Goal: Task Accomplishment & Management: Use online tool/utility

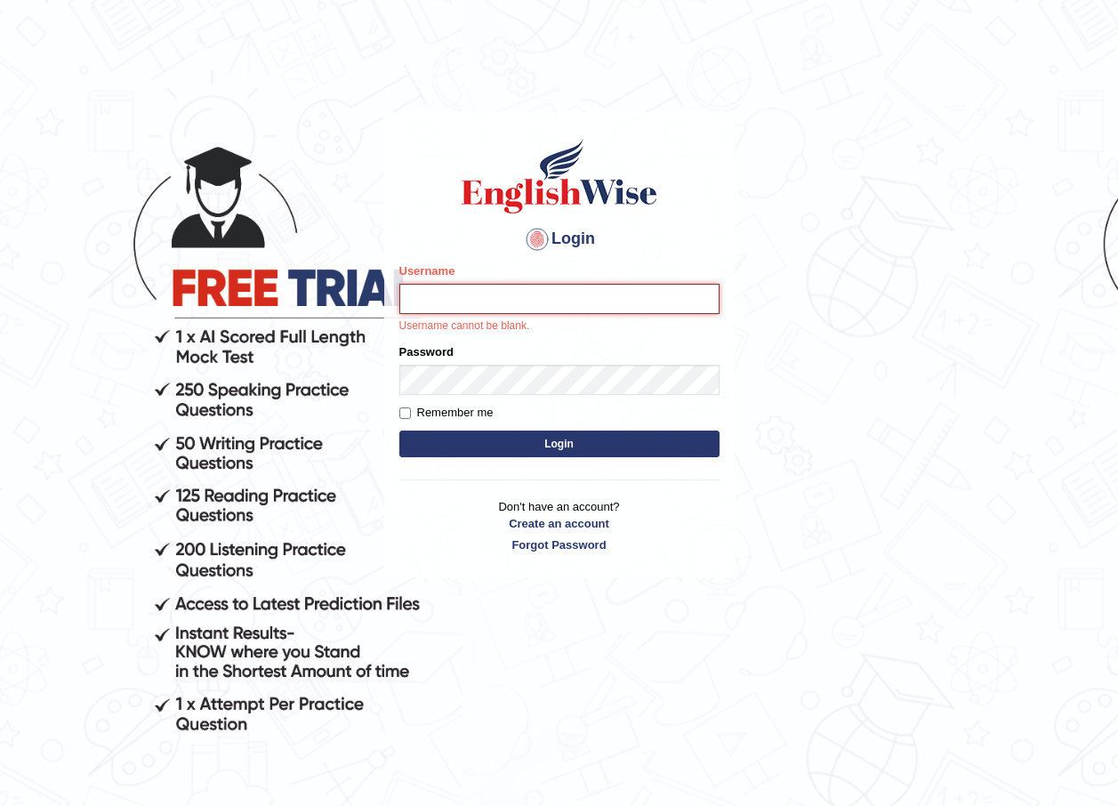
click at [530, 297] on input "Username" at bounding box center [559, 299] width 320 height 30
type input "GuzmanL"
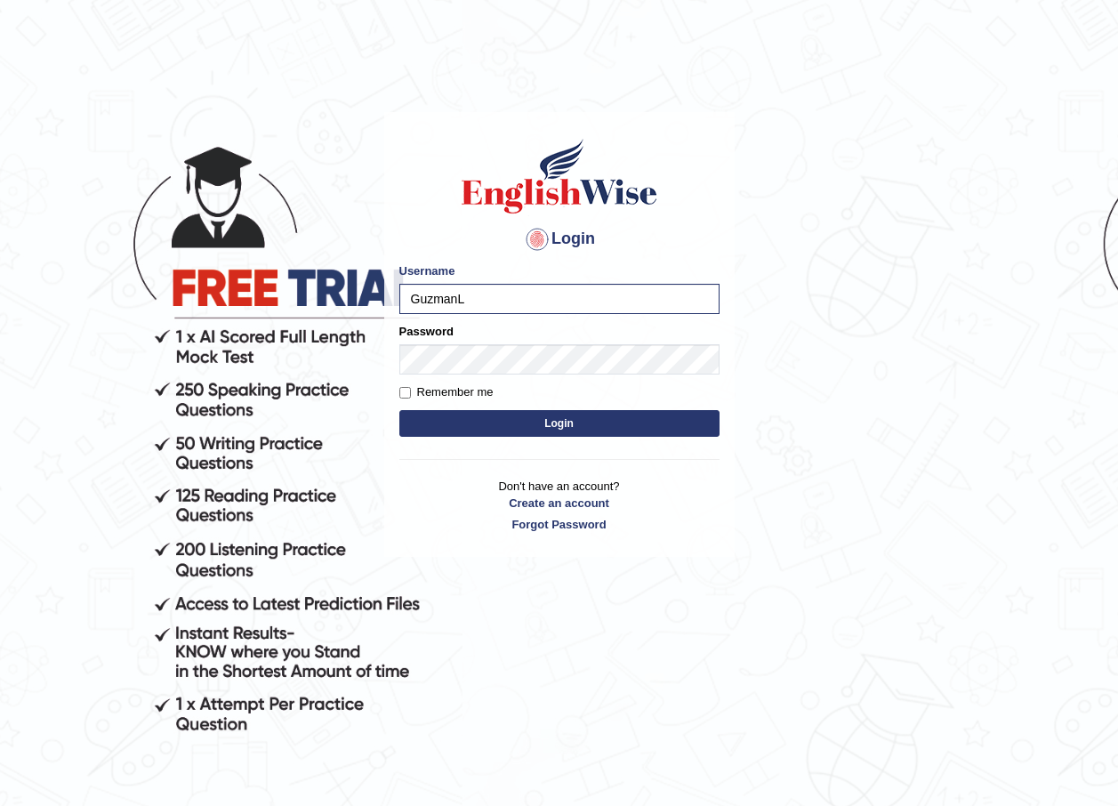
click at [568, 413] on button "Login" at bounding box center [559, 423] width 320 height 27
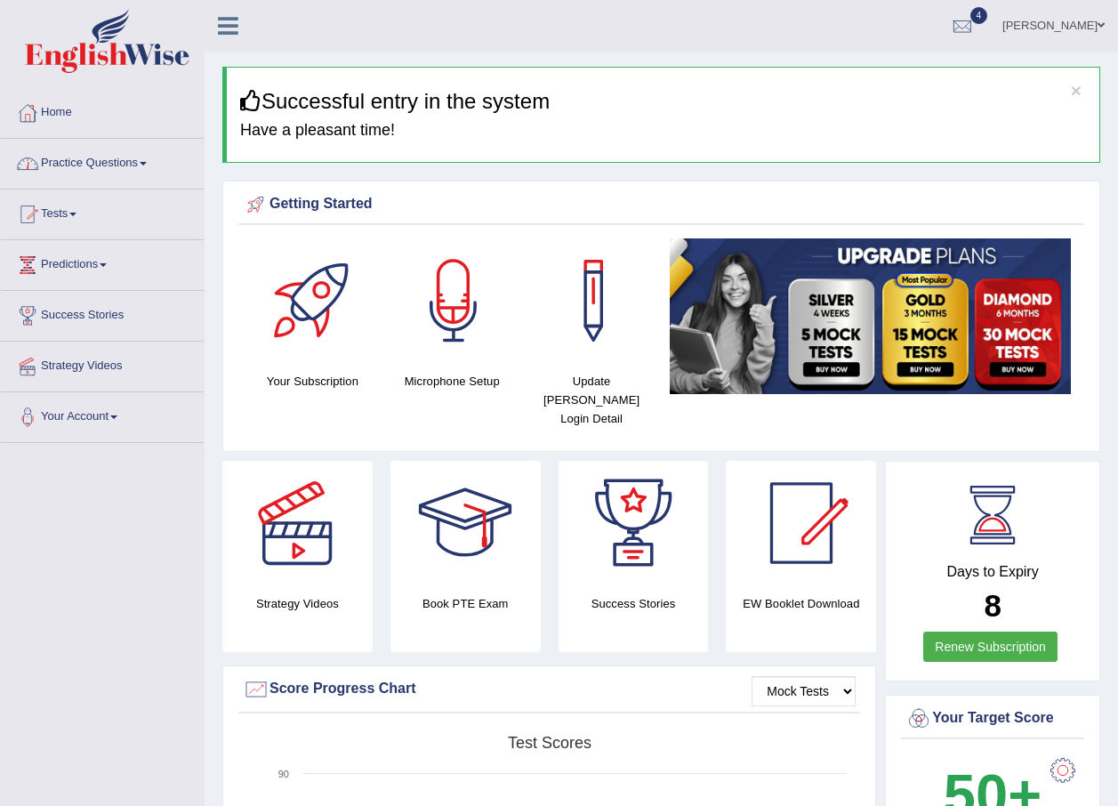
click at [142, 168] on link "Practice Questions" at bounding box center [102, 161] width 203 height 44
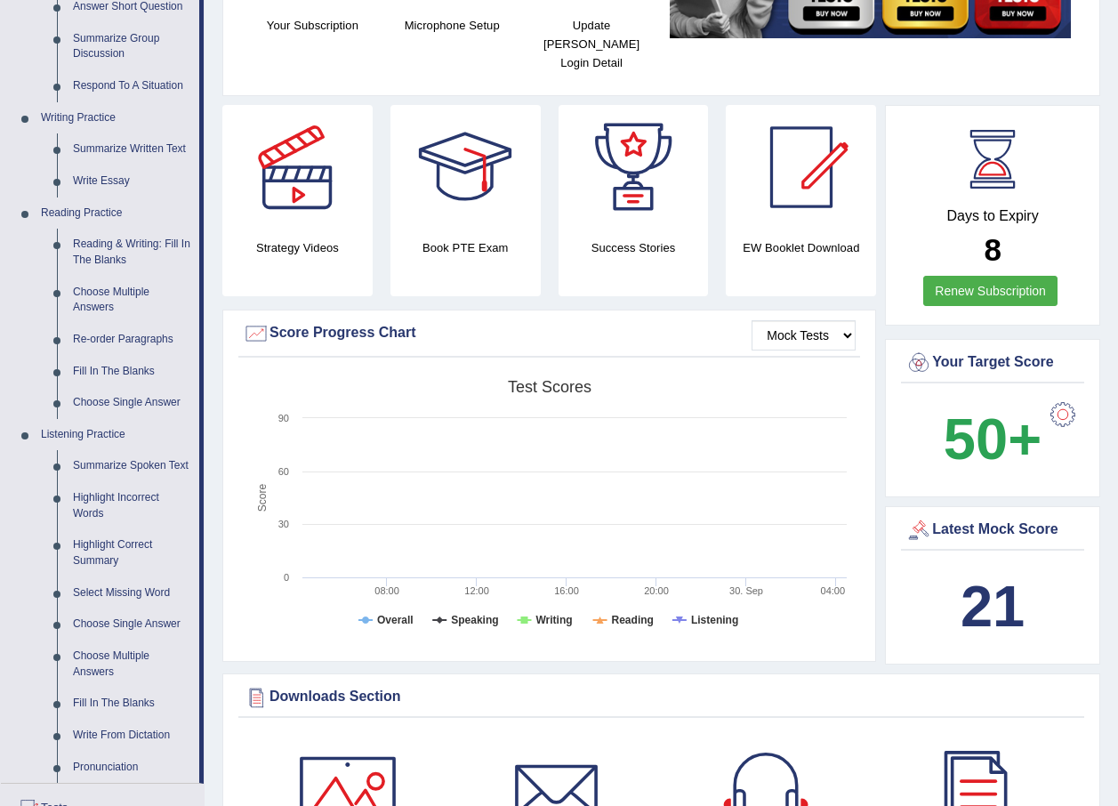
scroll to position [801, 0]
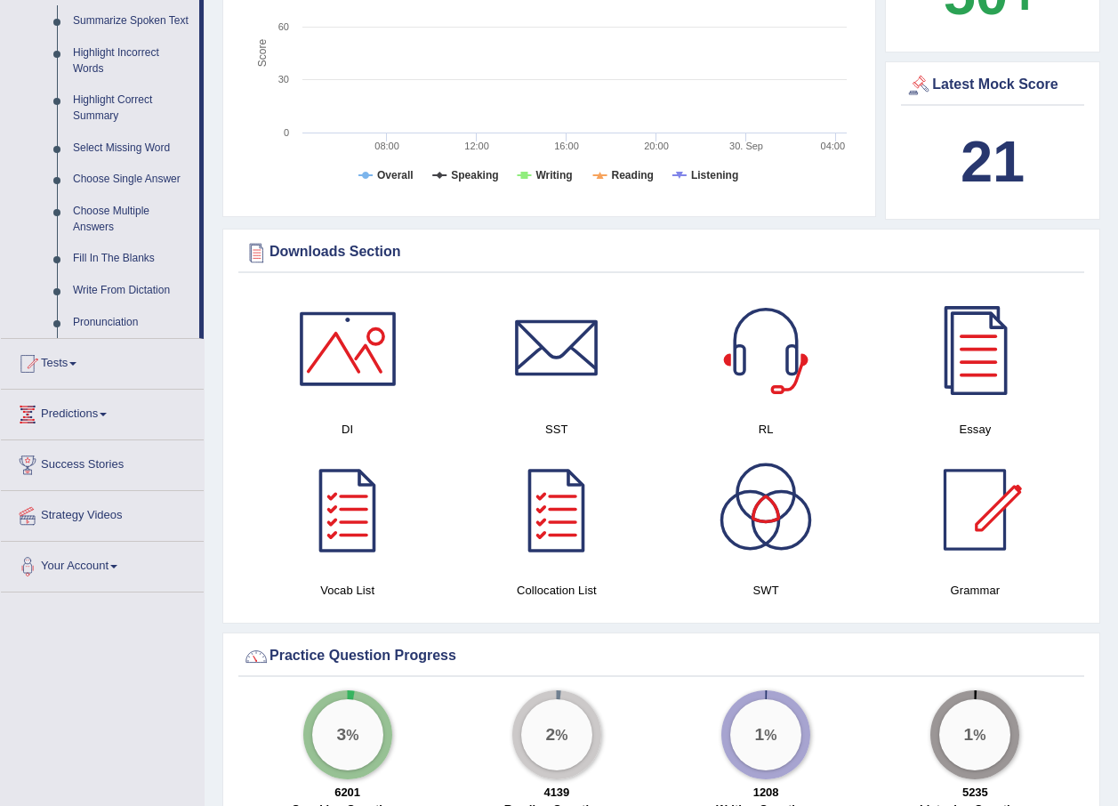
click at [104, 366] on link "Tests" at bounding box center [102, 361] width 203 height 44
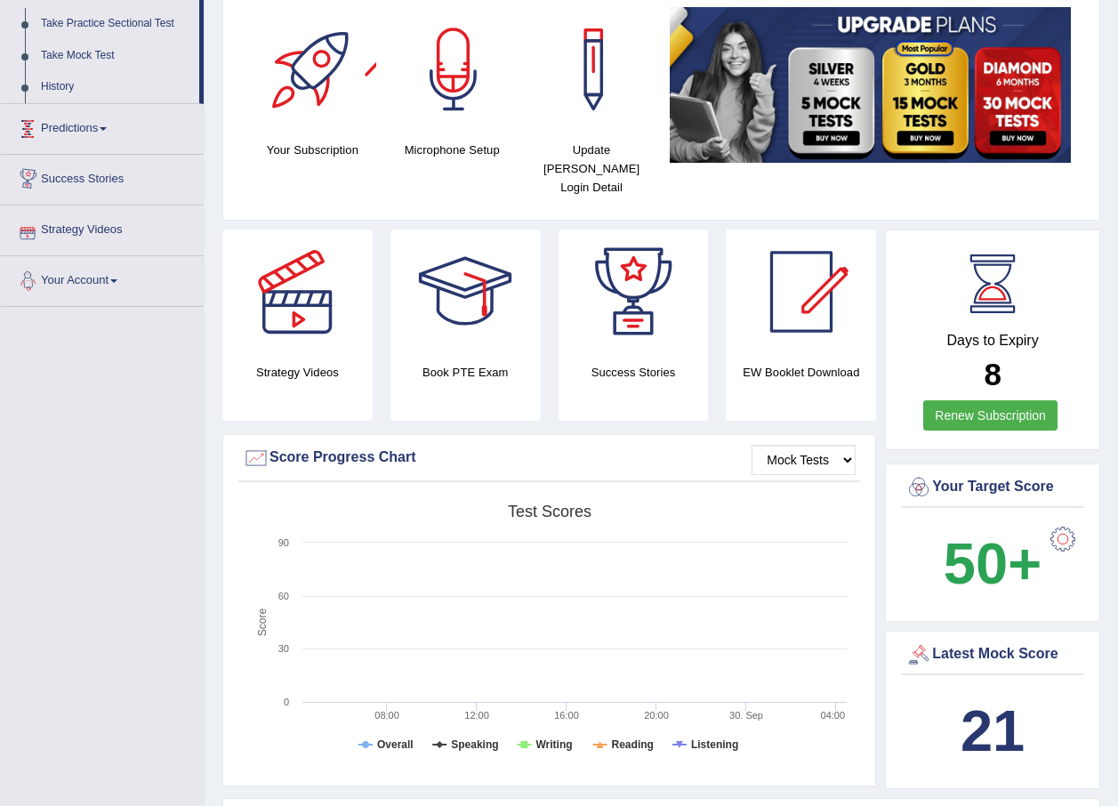
scroll to position [142, 0]
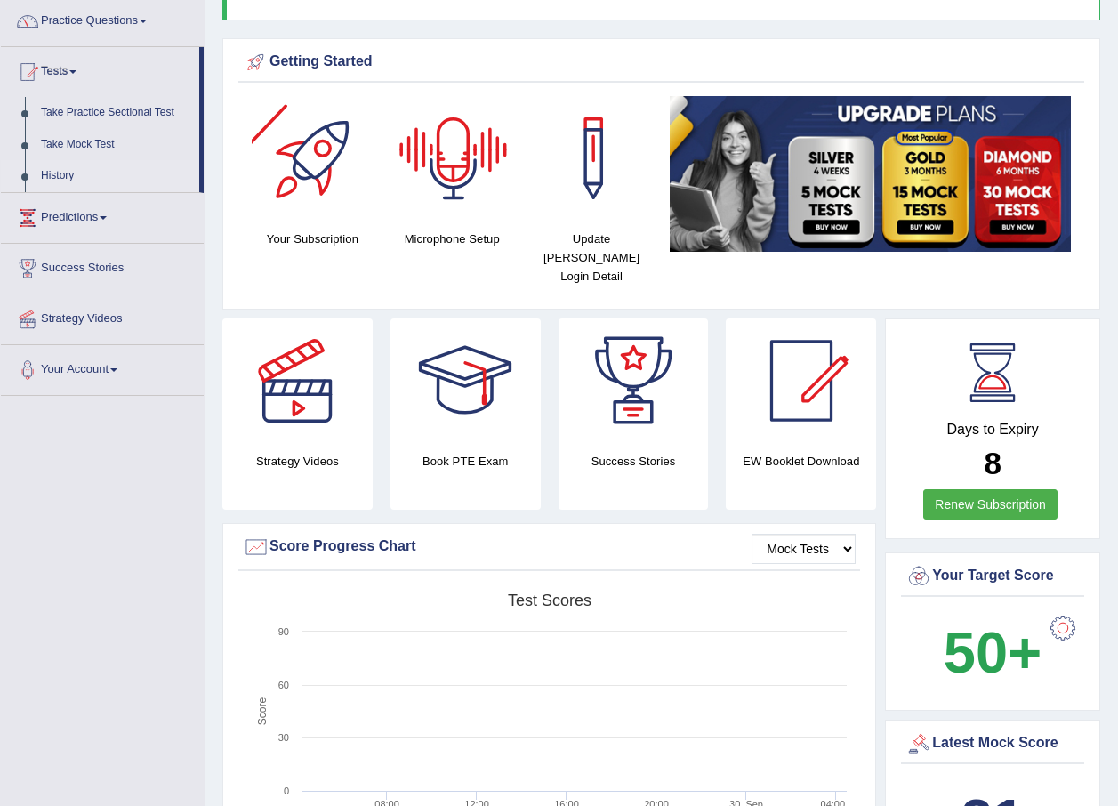
click at [55, 182] on link "History" at bounding box center [116, 176] width 166 height 32
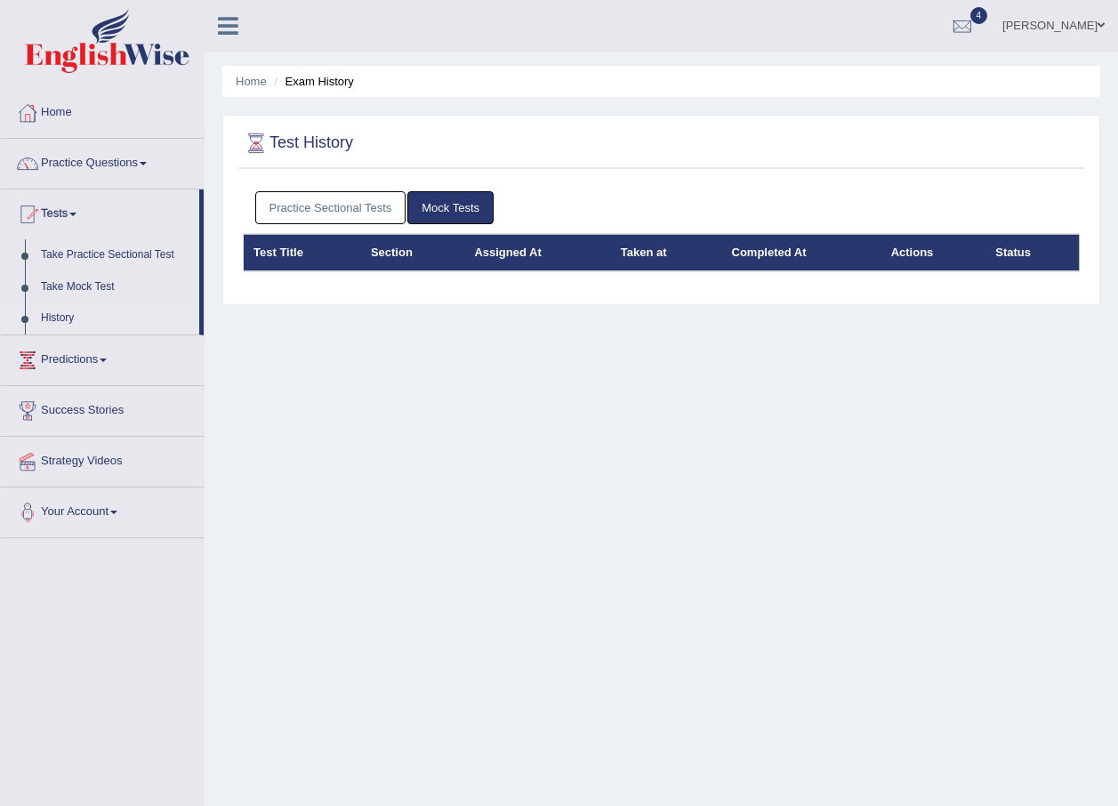
click at [473, 203] on link "Mock Tests" at bounding box center [450, 207] width 86 height 33
click at [366, 210] on link "Practice Sectional Tests" at bounding box center [330, 207] width 151 height 33
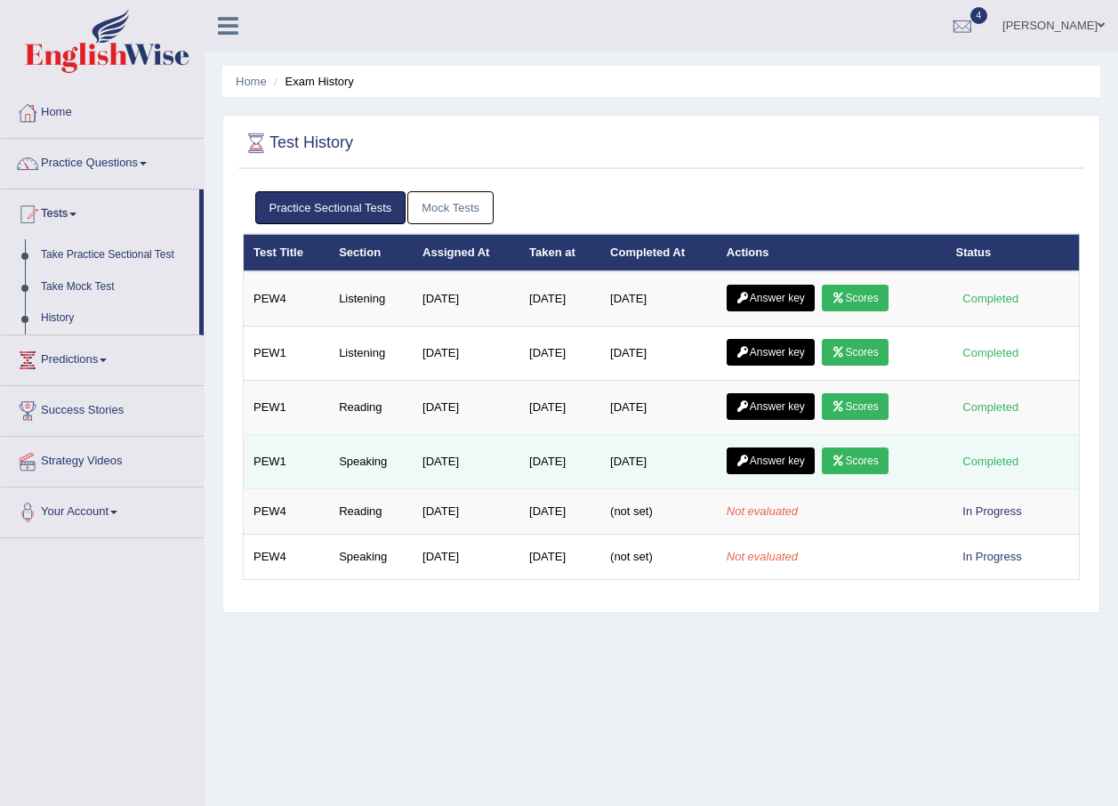
click at [845, 463] on icon at bounding box center [838, 460] width 13 height 11
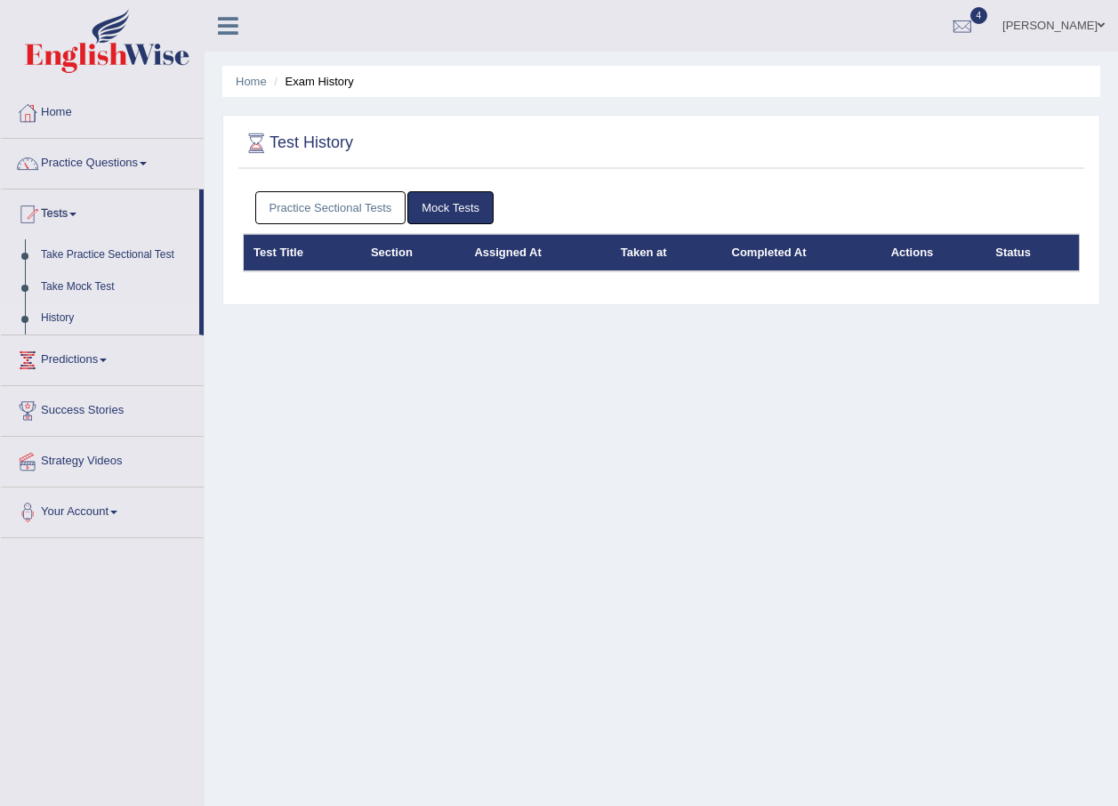
click at [363, 202] on link "Practice Sectional Tests" at bounding box center [330, 207] width 151 height 33
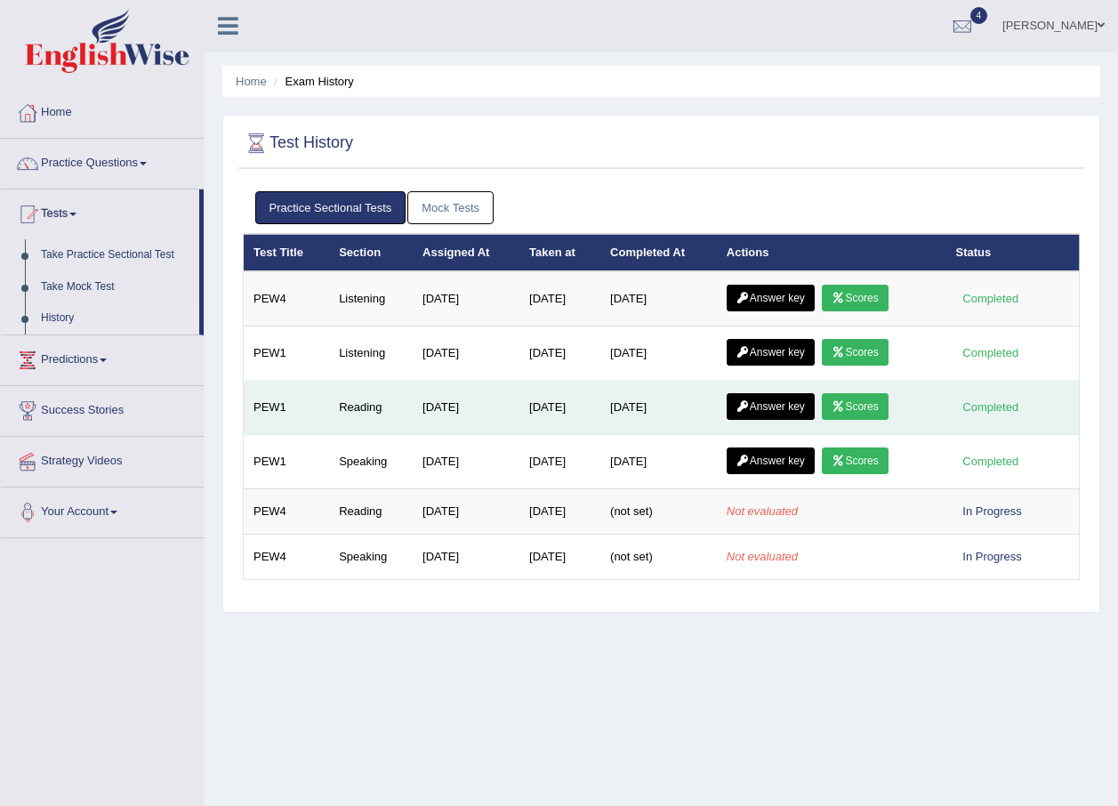
click at [871, 394] on link "Scores" at bounding box center [855, 406] width 66 height 27
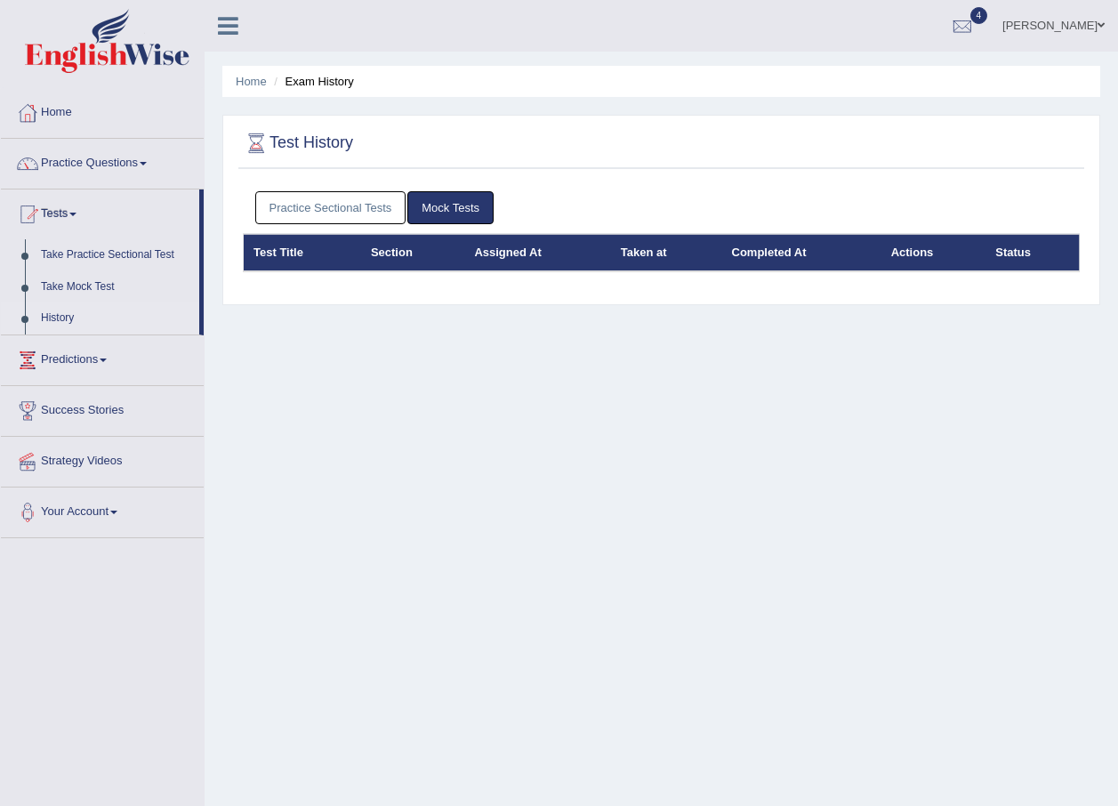
click at [368, 203] on link "Practice Sectional Tests" at bounding box center [330, 207] width 151 height 33
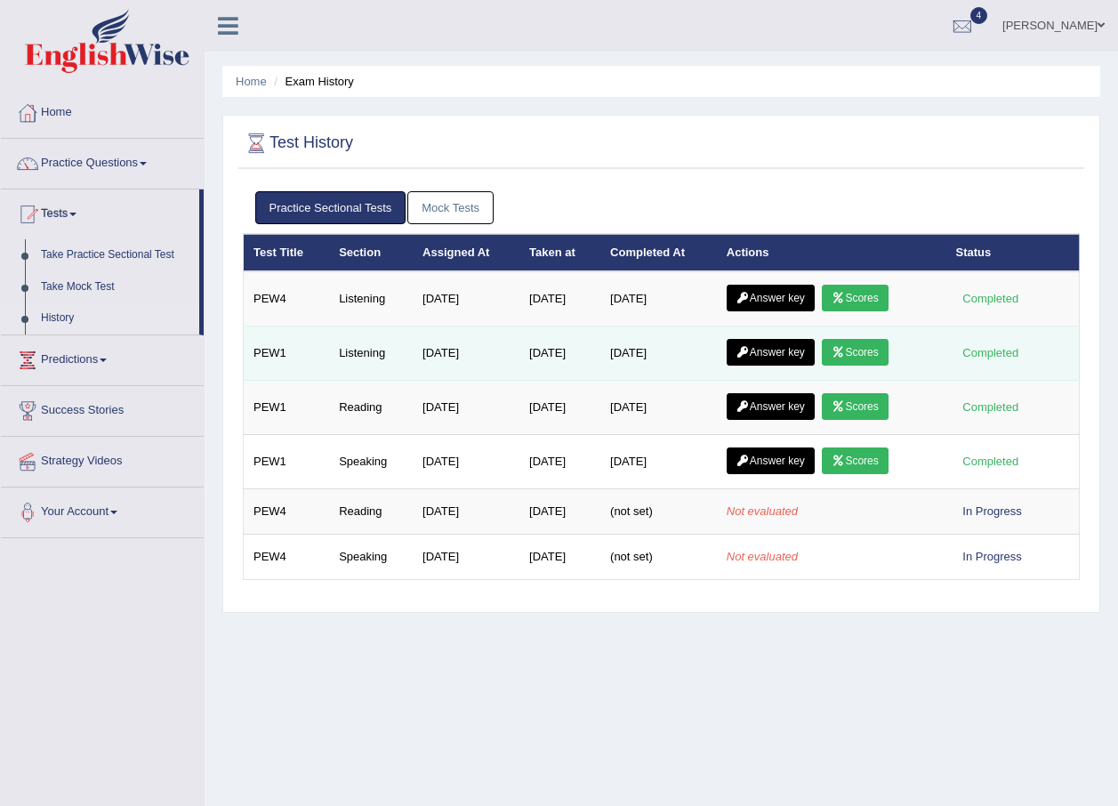
click at [852, 356] on link "Scores" at bounding box center [855, 352] width 66 height 27
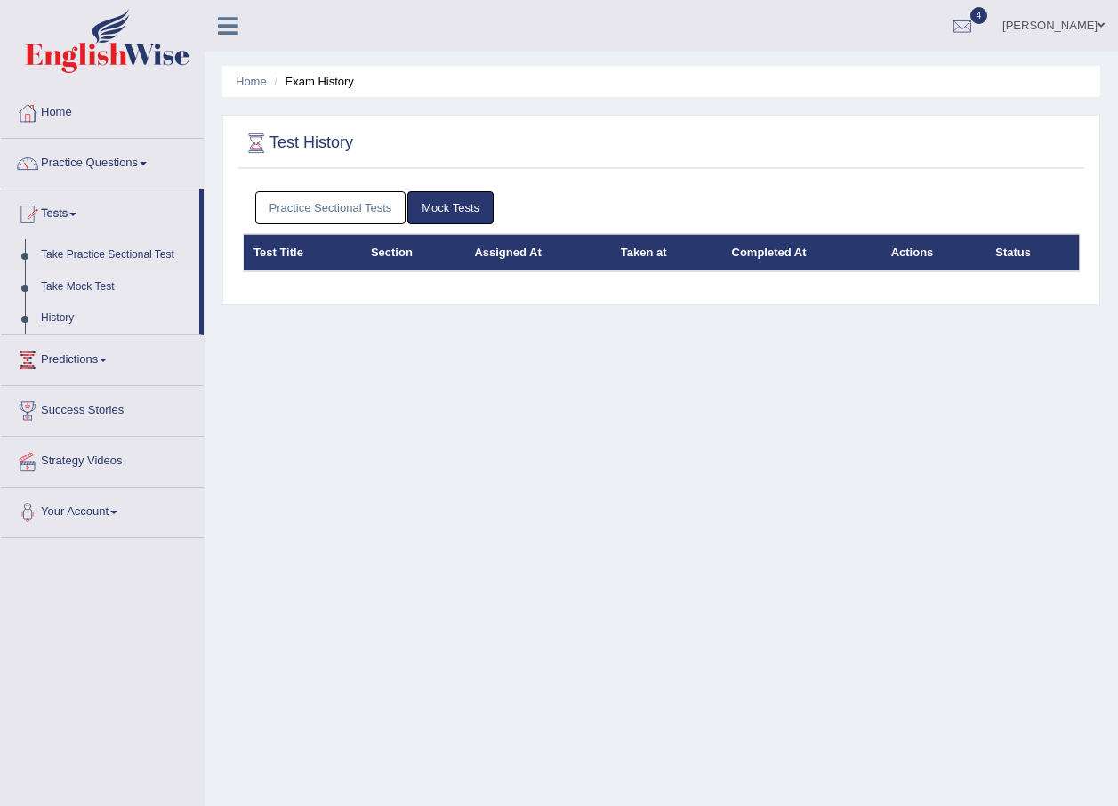
click at [101, 286] on link "Take Mock Test" at bounding box center [116, 287] width 166 height 32
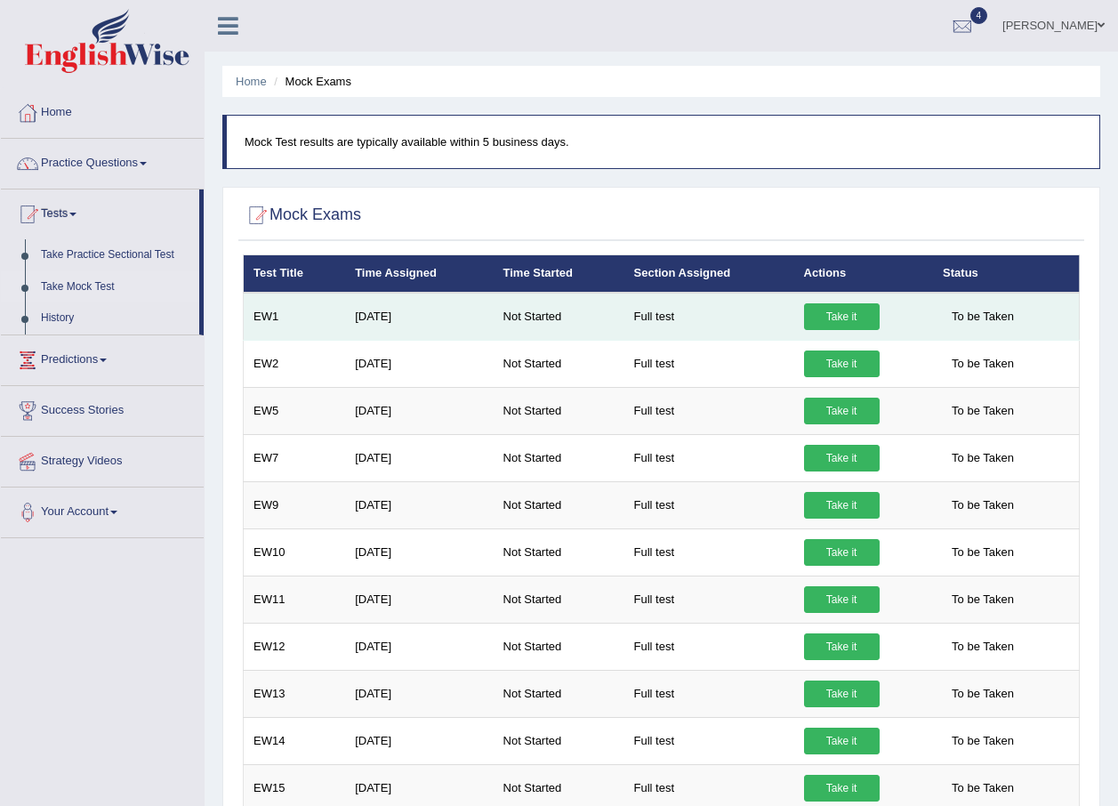
click at [819, 311] on link "Take it" at bounding box center [842, 316] width 76 height 27
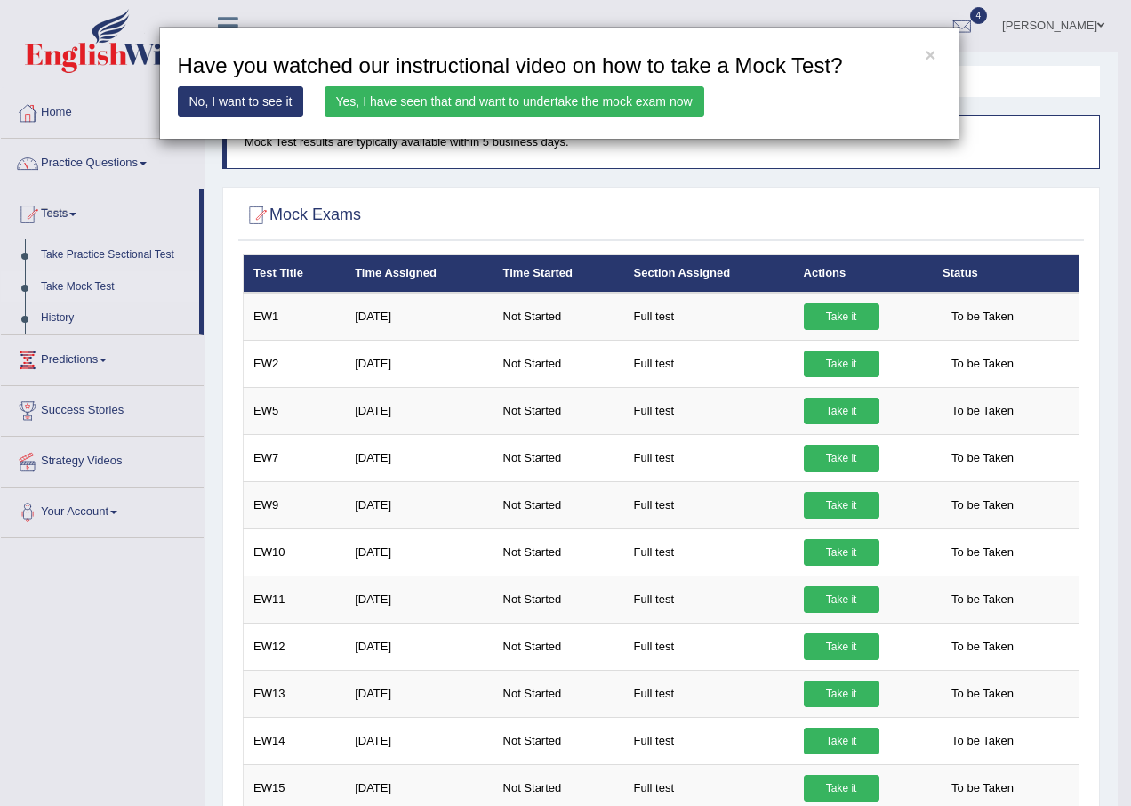
click at [440, 97] on link "Yes, I have seen that and want to undertake the mock exam now" at bounding box center [515, 101] width 380 height 30
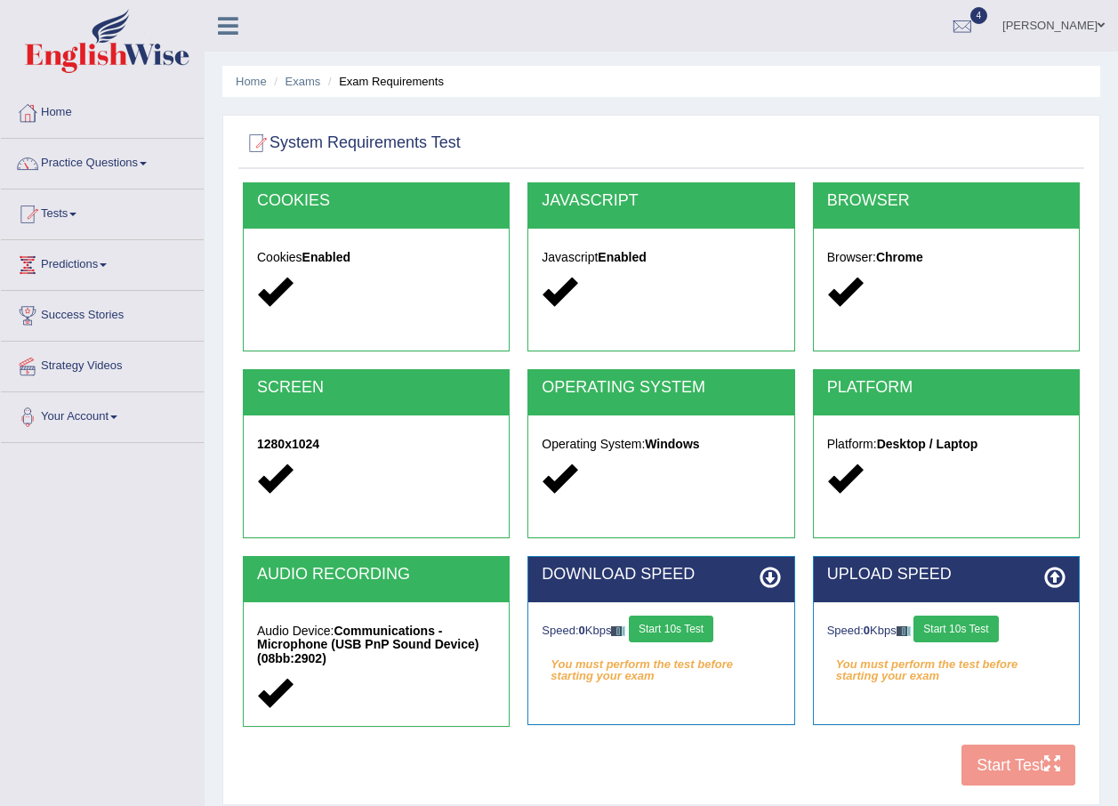
scroll to position [128, 0]
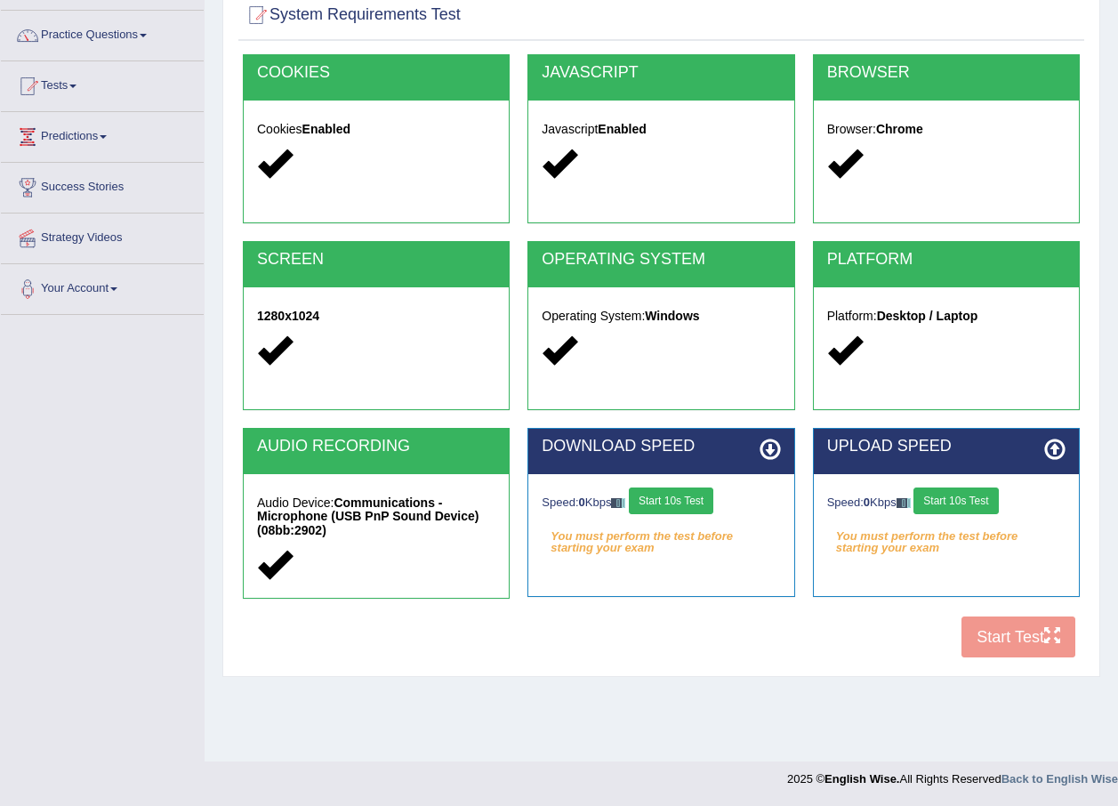
click at [699, 495] on button "Start 10s Test" at bounding box center [671, 500] width 85 height 27
click at [970, 501] on button "Start 10s Test" at bounding box center [956, 500] width 85 height 27
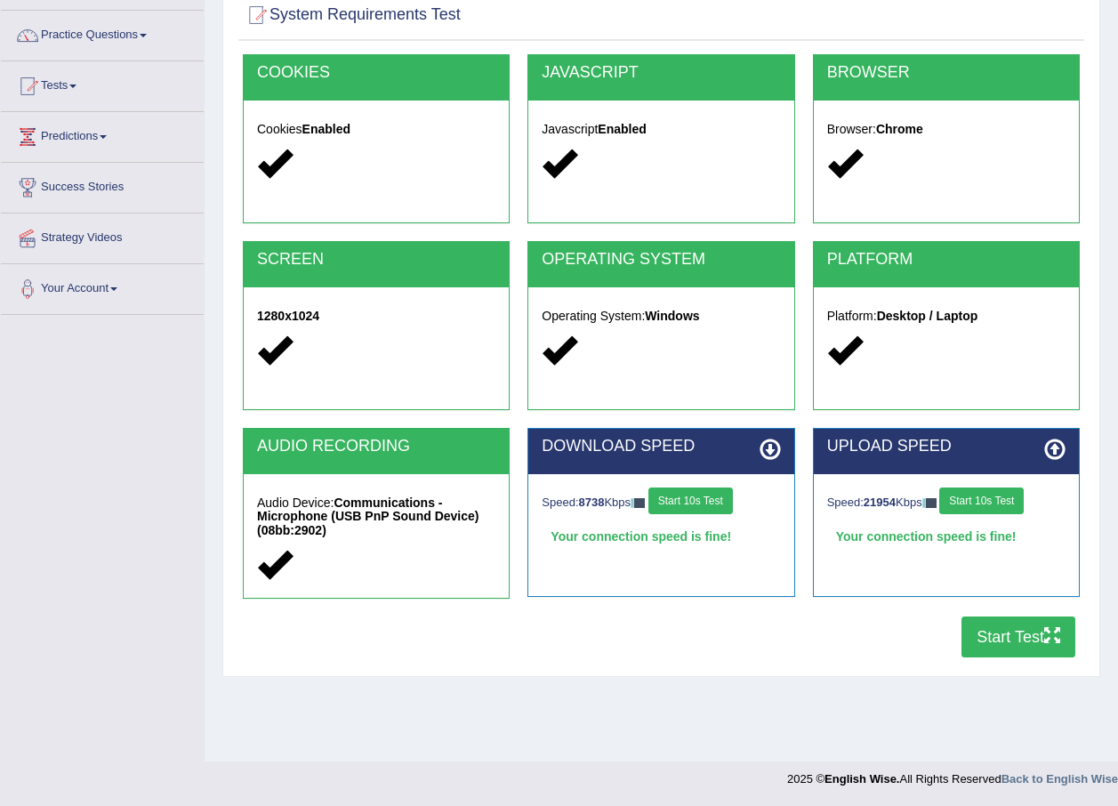
click at [1029, 644] on button "Start Test" at bounding box center [1019, 636] width 114 height 41
